Goal: Information Seeking & Learning: Learn about a topic

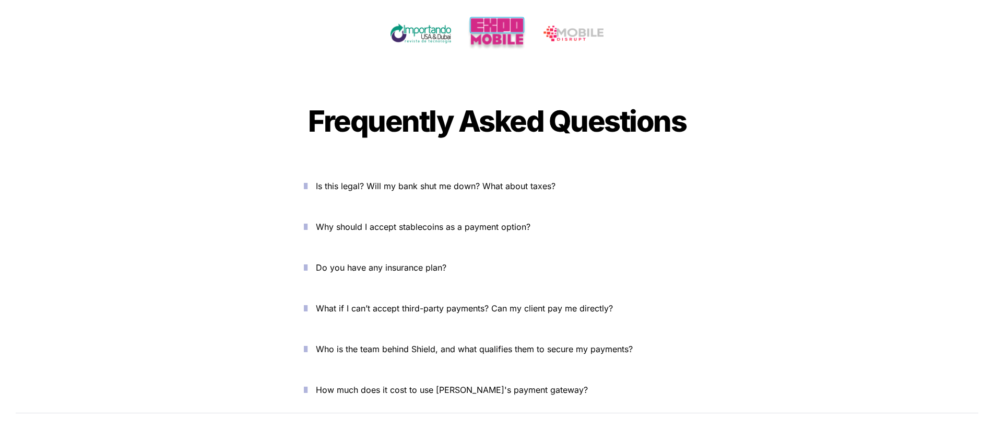
scroll to position [3441, 0]
click at [369, 180] on span "Is this legal? Will my bank shut me down? What about taxes?" at bounding box center [436, 185] width 240 height 10
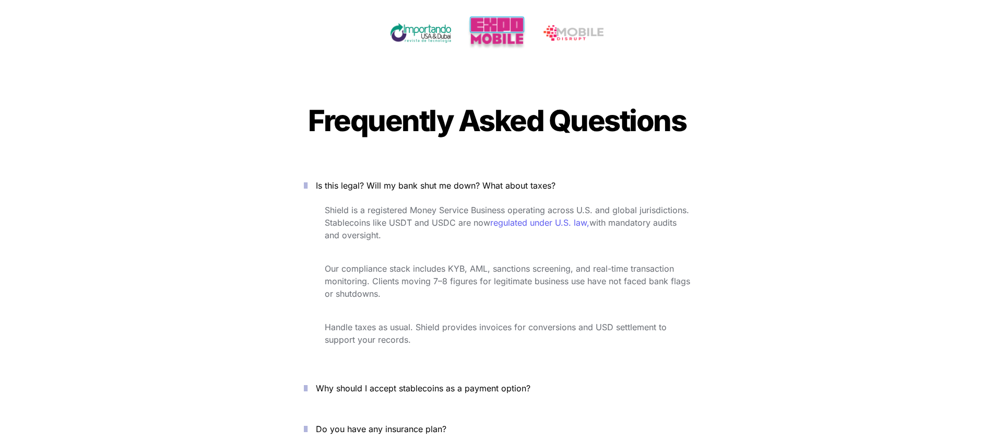
click at [369, 180] on span "Is this legal? Will my bank shut me down? What about taxes?" at bounding box center [436, 185] width 240 height 10
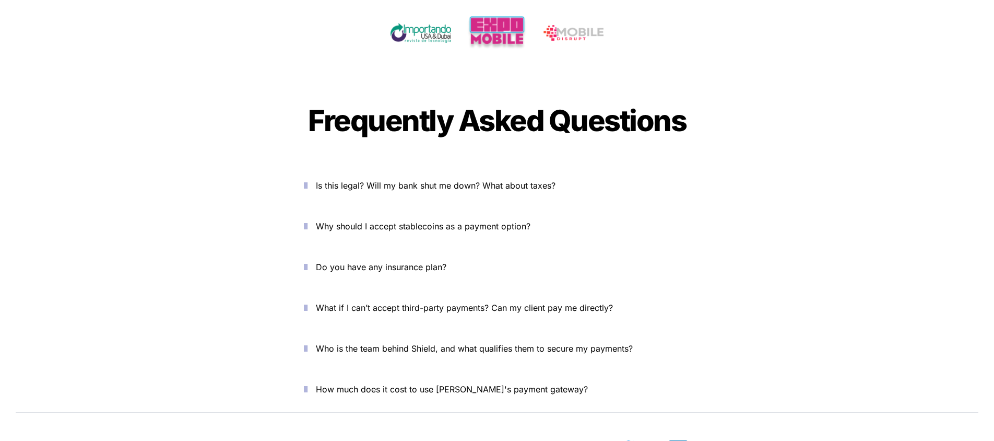
click at [369, 218] on p "Why should I accept stablecoins as a payment option?" at bounding box center [503, 226] width 374 height 17
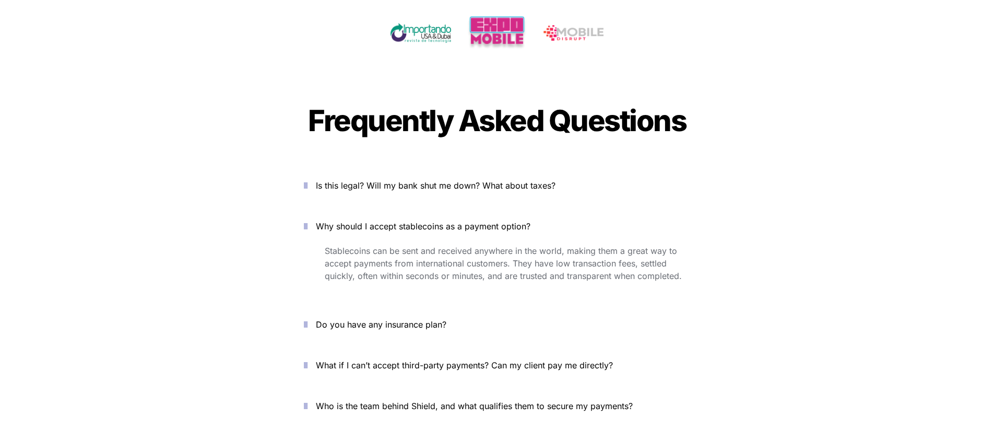
click at [369, 221] on span "Why should I accept stablecoins as a payment option?" at bounding box center [423, 226] width 215 height 10
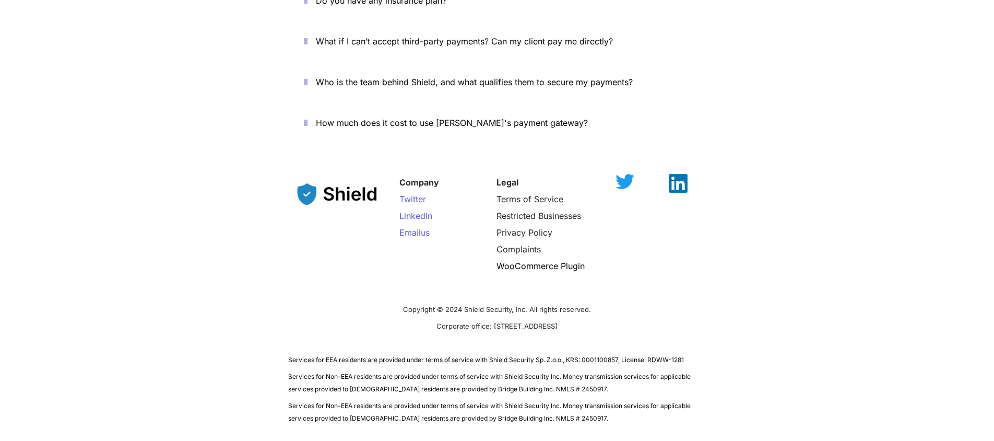
scroll to position [3723, 0]
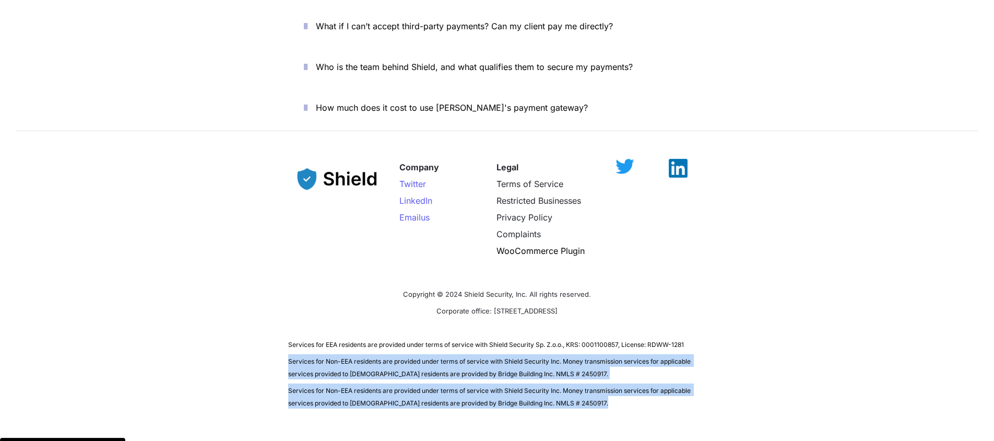
drag, startPoint x: 289, startPoint y: 315, endPoint x: 564, endPoint y: 389, distance: 284.3
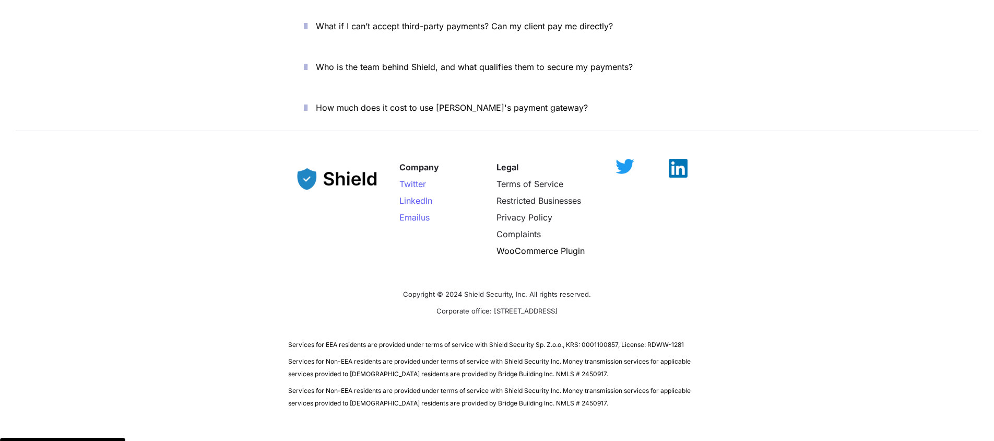
click at [557, 381] on p "Services for Non-EEA residents are provided under terms of service with Shield …" at bounding box center [497, 395] width 418 height 29
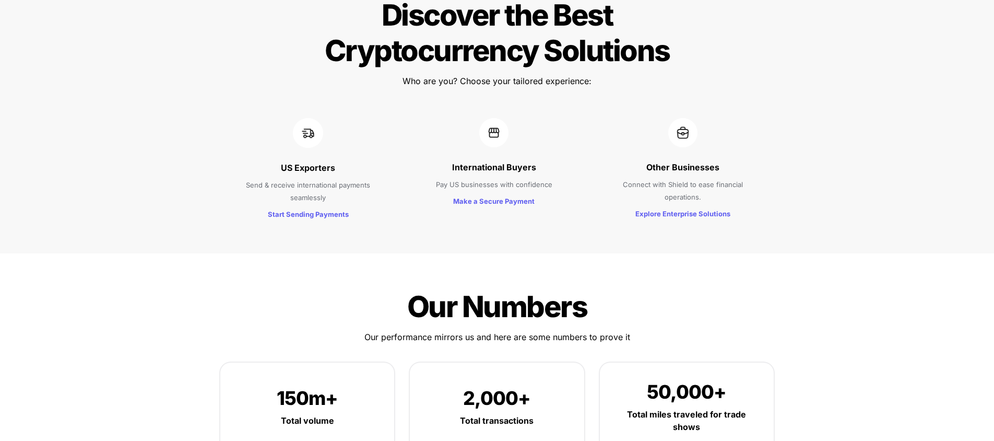
scroll to position [0, 0]
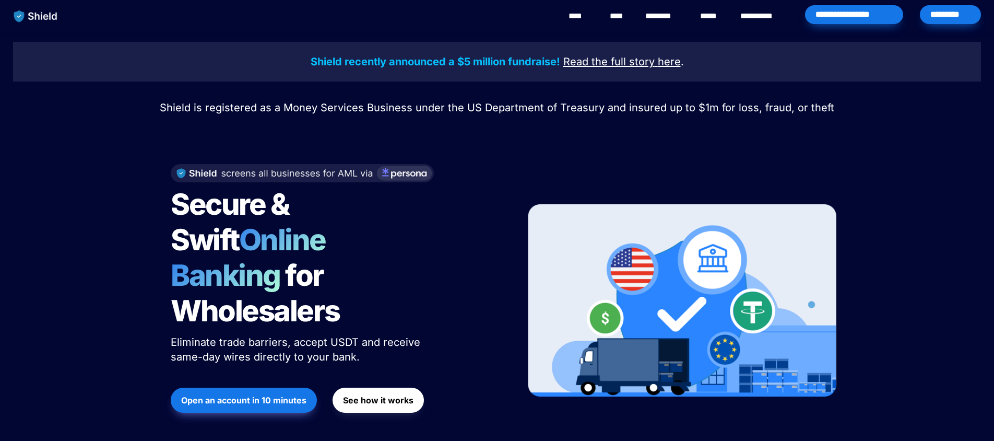
click at [397, 177] on div at bounding box center [335, 173] width 329 height 19
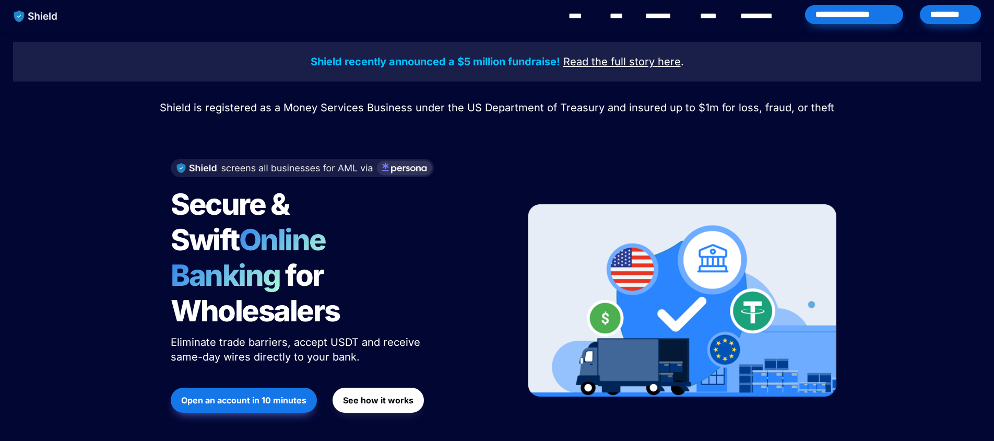
click at [422, 167] on img at bounding box center [302, 168] width 263 height 18
